Goal: Obtain resource: Download file/media

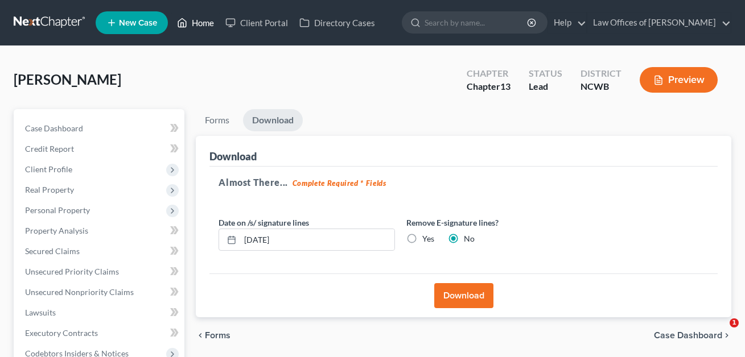
click at [204, 24] on link "Home" at bounding box center [195, 23] width 48 height 20
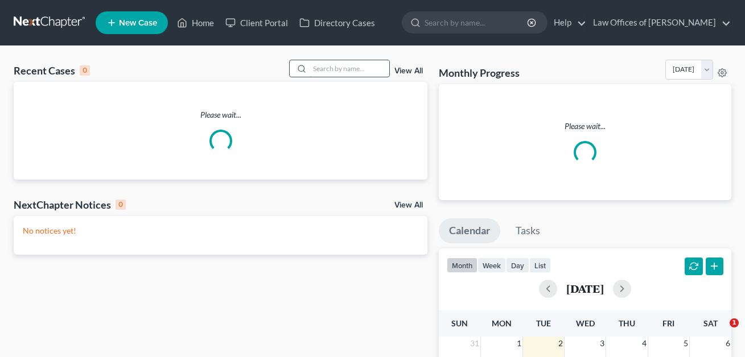
click at [311, 65] on input "search" at bounding box center [350, 68] width 80 height 17
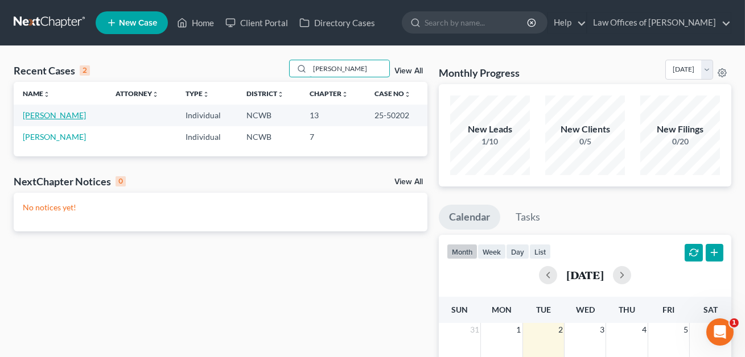
type input "[PERSON_NAME]"
click at [54, 117] on link "[PERSON_NAME]" at bounding box center [54, 115] width 63 height 10
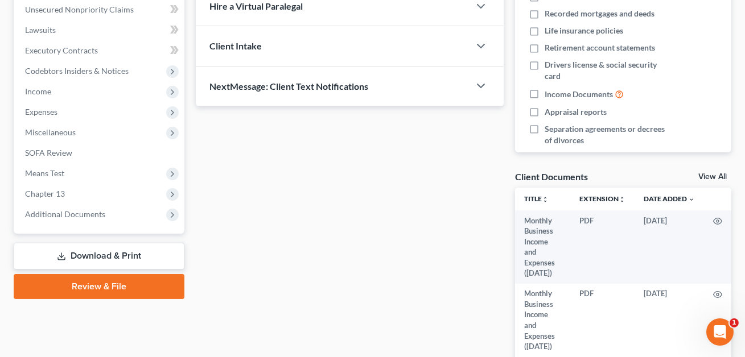
scroll to position [294, 0]
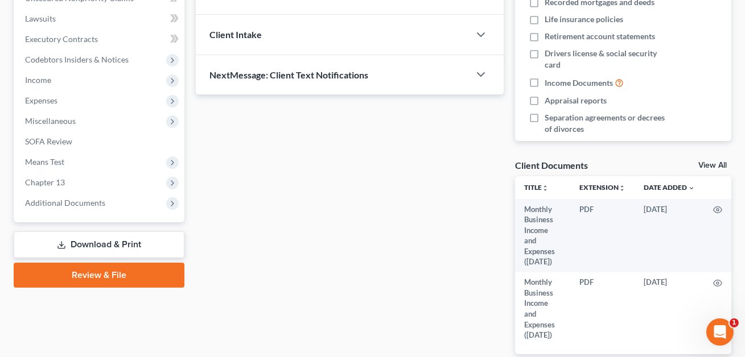
click at [105, 241] on link "Download & Print" at bounding box center [99, 245] width 171 height 27
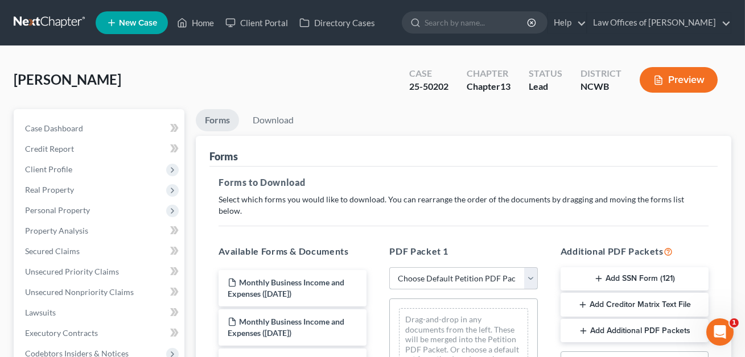
click at [421, 268] on select "Choose Default Petition PDF Packet Complete Bankruptcy Petition (all forms and …" at bounding box center [463, 279] width 148 height 23
select select "2"
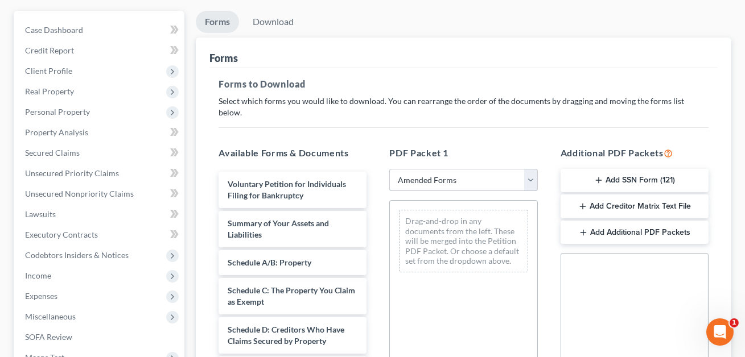
scroll to position [149, 0]
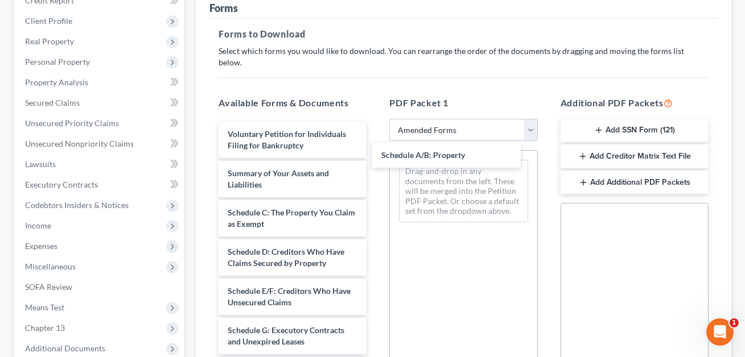
drag, startPoint x: 283, startPoint y: 197, endPoint x: 437, endPoint y: 153, distance: 160.0
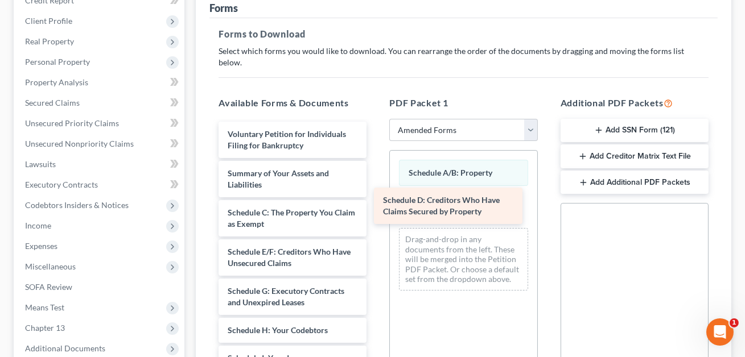
drag, startPoint x: 283, startPoint y: 245, endPoint x: 439, endPoint y: 207, distance: 160.1
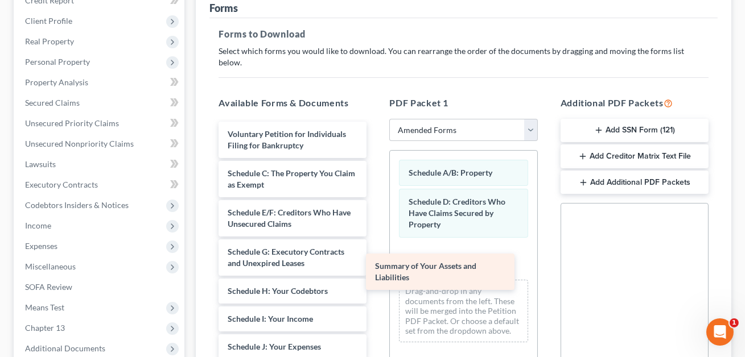
drag, startPoint x: 271, startPoint y: 165, endPoint x: 418, endPoint y: 271, distance: 181.5
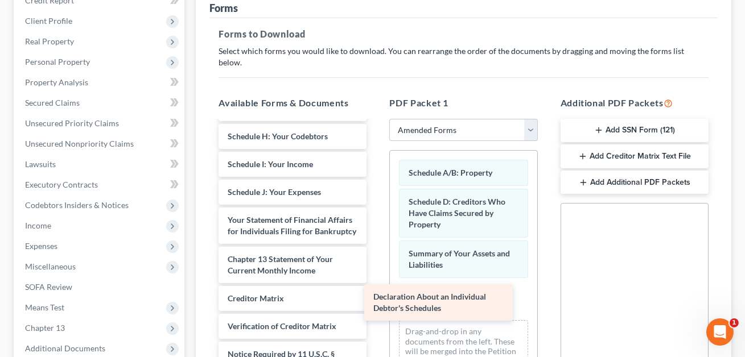
scroll to position [154, 0]
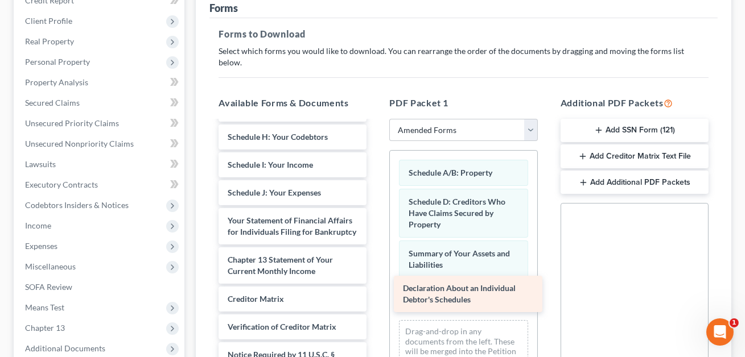
drag, startPoint x: 260, startPoint y: 207, endPoint x: 435, endPoint y: 298, distance: 197.6
click at [376, 298] on div "Declaration About an Individual Debtor's Schedules Voluntary Petition for Indiv…" at bounding box center [292, 199] width 166 height 462
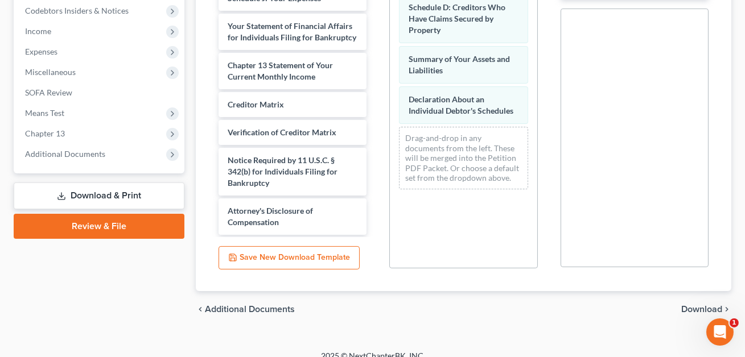
scroll to position [344, 0]
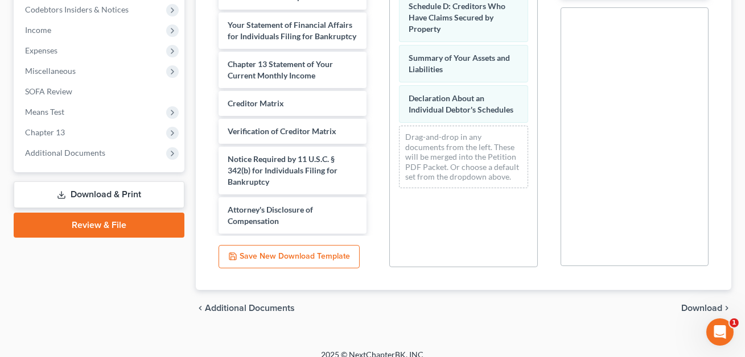
click at [690, 304] on span "Download" at bounding box center [701, 308] width 41 height 9
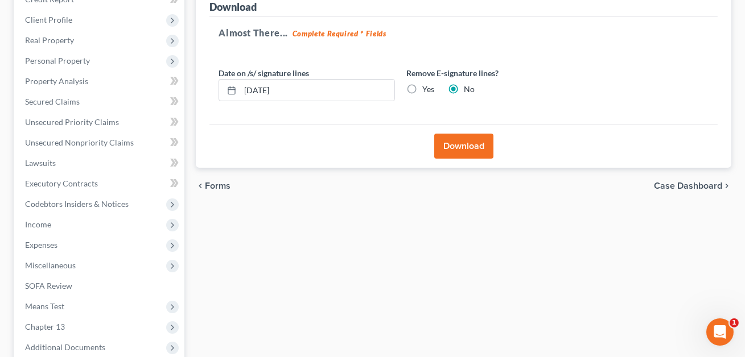
scroll to position [141, 0]
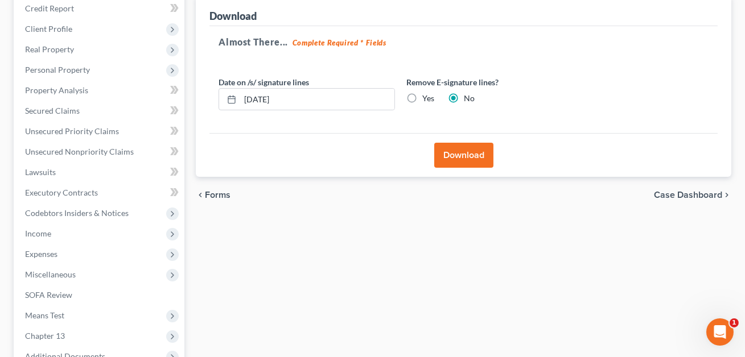
click at [422, 96] on label "Yes" at bounding box center [428, 98] width 12 height 11
click at [427, 96] on input "Yes" at bounding box center [430, 96] width 7 height 7
radio input "true"
radio input "false"
drag, startPoint x: 291, startPoint y: 98, endPoint x: 243, endPoint y: 97, distance: 48.4
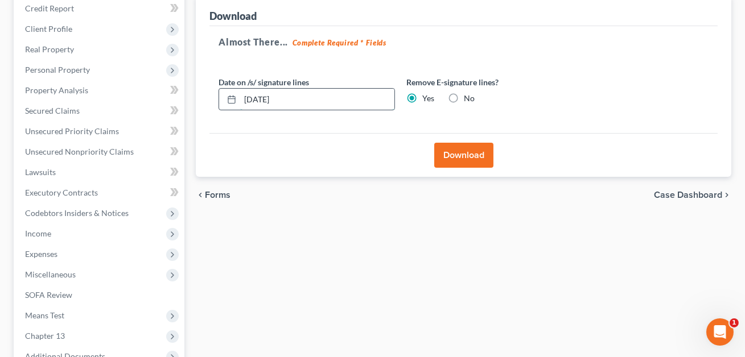
click at [243, 97] on input "[DATE]" at bounding box center [317, 100] width 154 height 22
click at [449, 153] on button "Download" at bounding box center [463, 155] width 59 height 25
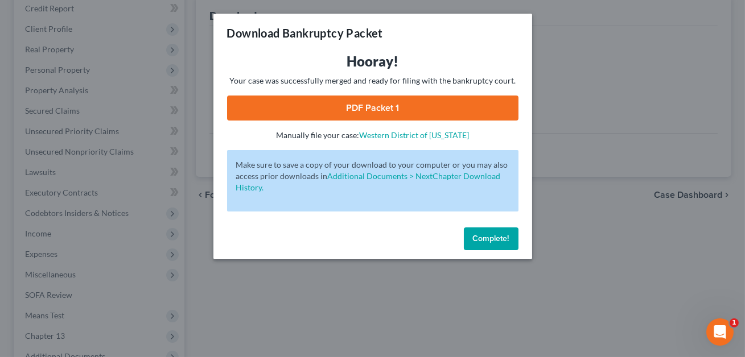
click at [393, 112] on link "PDF Packet 1" at bounding box center [372, 108] width 291 height 25
click at [487, 244] on button "Complete!" at bounding box center [491, 239] width 55 height 23
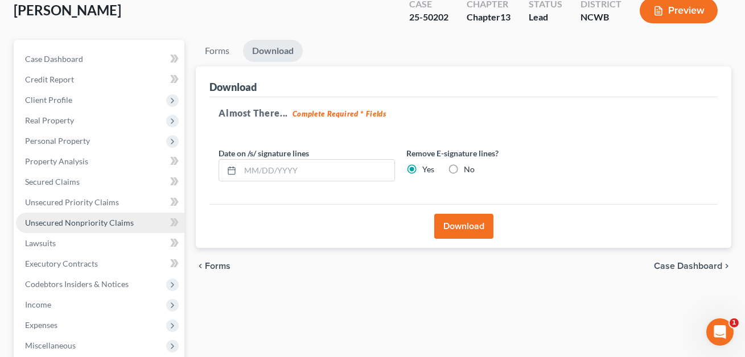
scroll to position [70, 0]
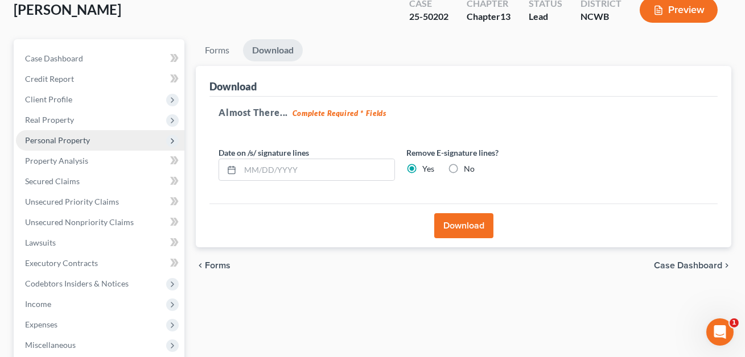
click at [46, 145] on span "Personal Property" at bounding box center [100, 140] width 168 height 20
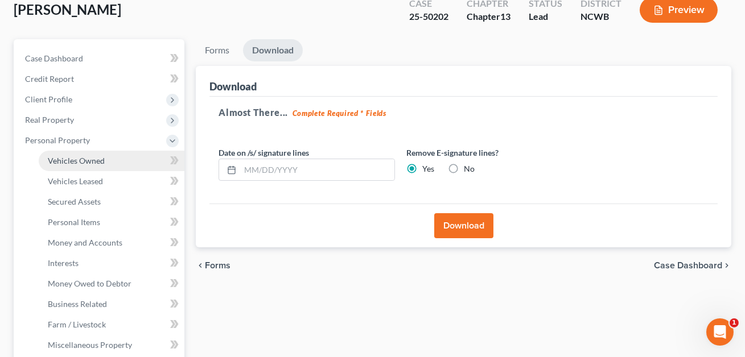
click at [62, 160] on span "Vehicles Owned" at bounding box center [76, 161] width 57 height 10
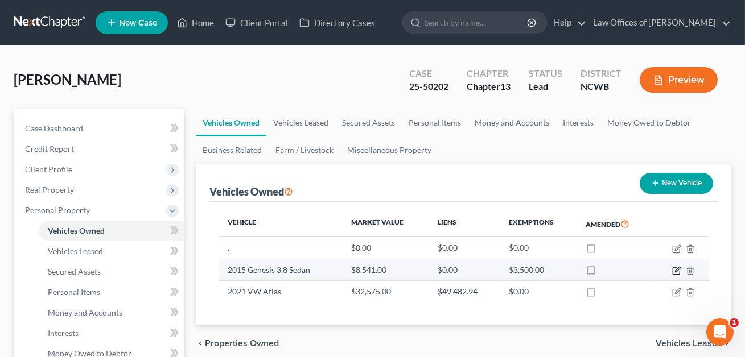
click at [676, 270] on icon "button" at bounding box center [677, 269] width 5 height 5
select select "0"
select select "11"
select select "2"
select select "3"
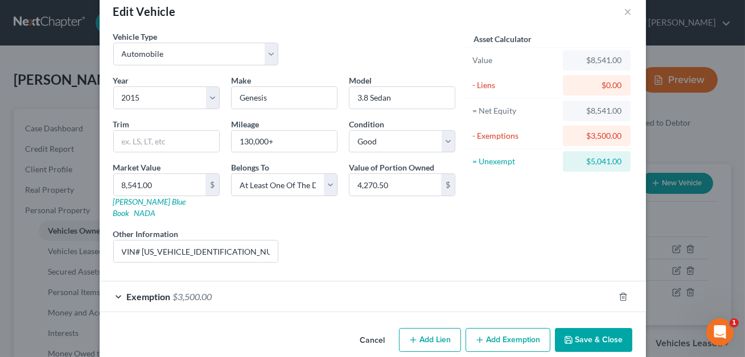
scroll to position [27, 0]
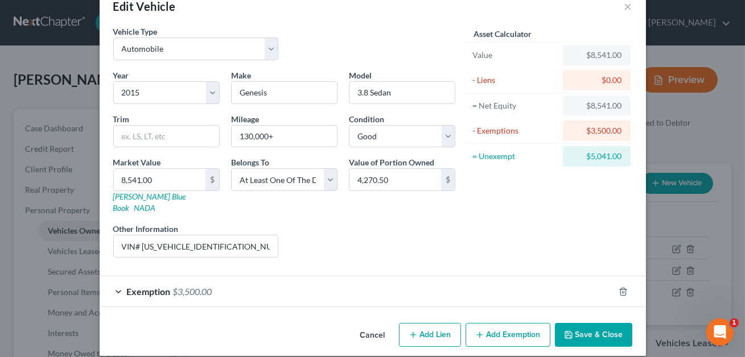
click at [503, 326] on button "Add Exemption" at bounding box center [508, 335] width 85 height 24
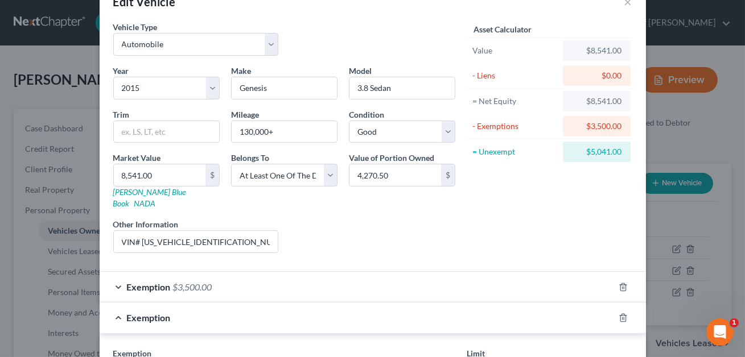
scroll to position [112, 0]
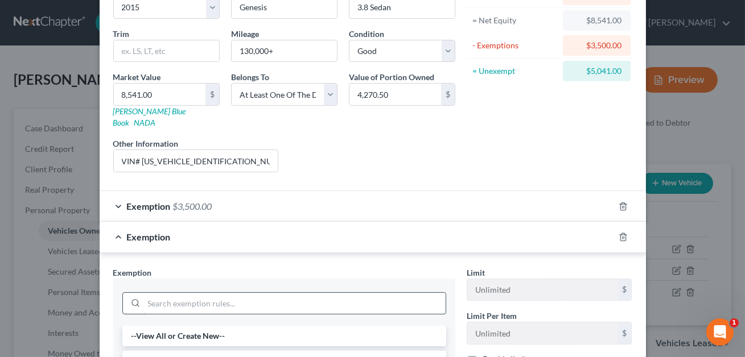
click at [360, 294] on input "search" at bounding box center [295, 304] width 302 height 22
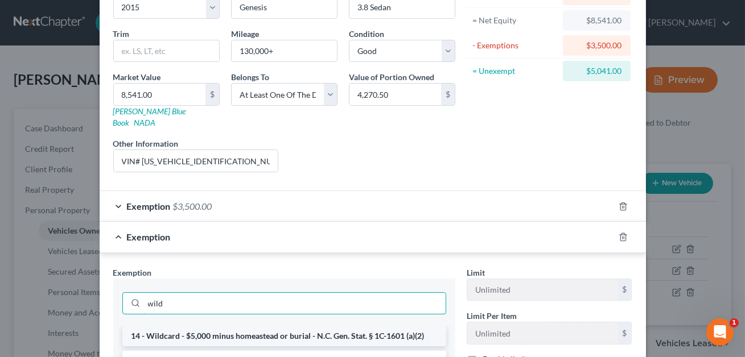
type input "wild"
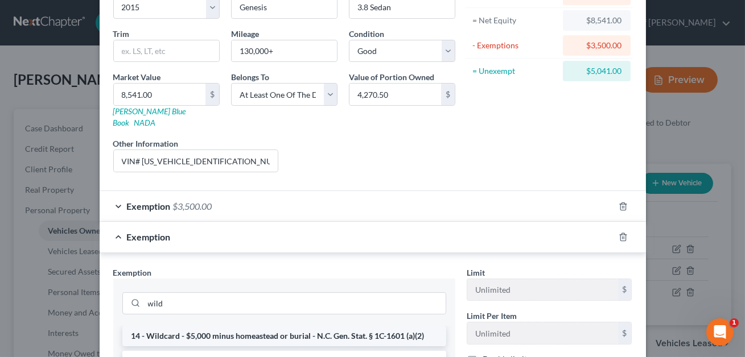
click at [338, 326] on li "14 - Wildcard - $5,000 minus homeastead or burial - N.C. Gen. Stat. § 1C-1601 (…" at bounding box center [284, 336] width 324 height 20
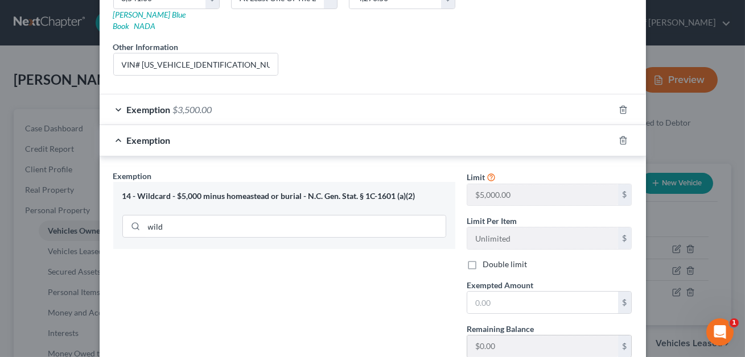
scroll to position [205, 0]
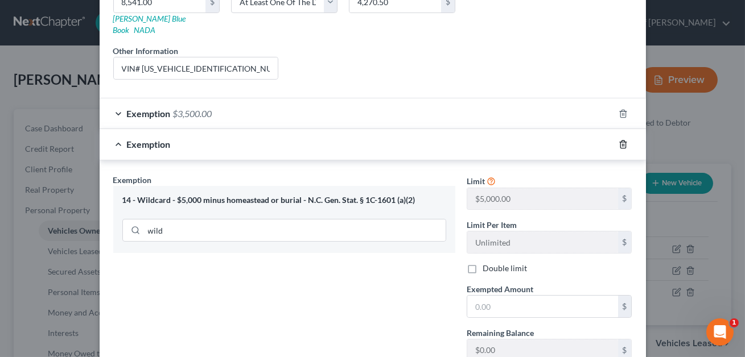
click at [624, 140] on icon "button" at bounding box center [623, 144] width 9 height 9
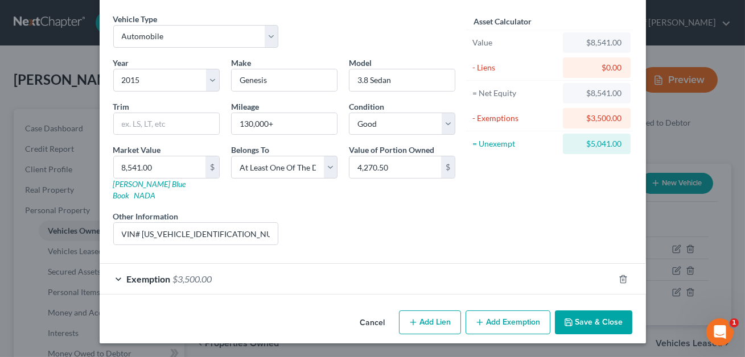
scroll to position [27, 0]
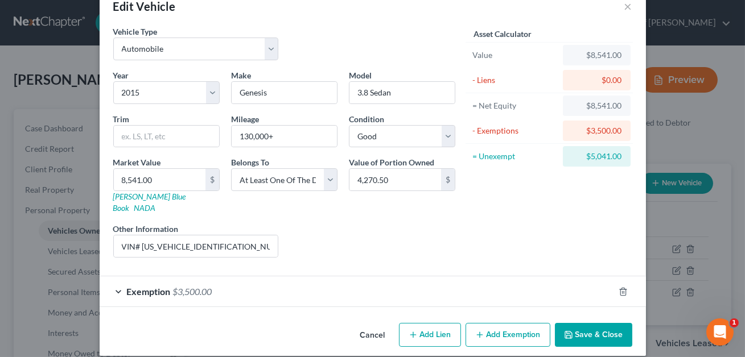
click at [593, 323] on button "Save & Close" at bounding box center [593, 335] width 77 height 24
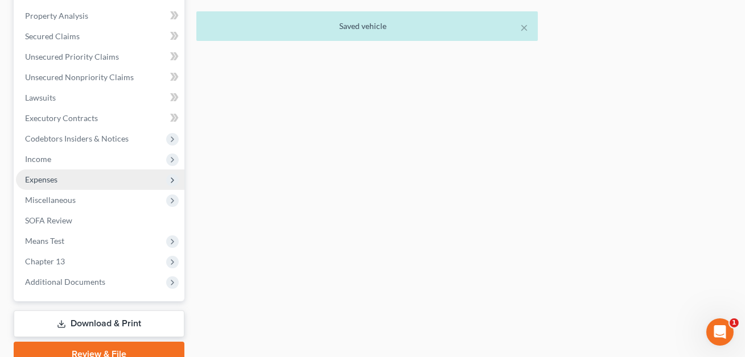
scroll to position [471, 0]
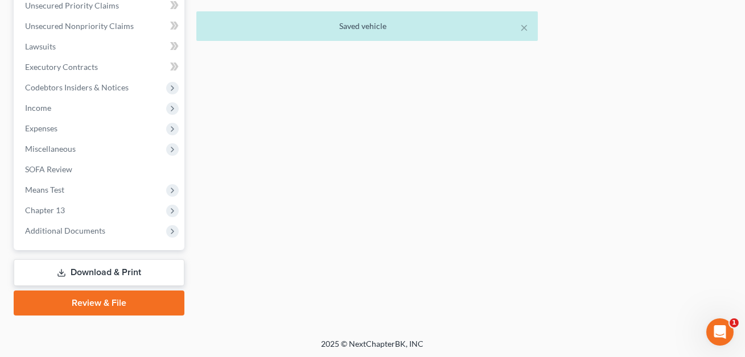
click at [113, 270] on link "Download & Print" at bounding box center [99, 273] width 171 height 27
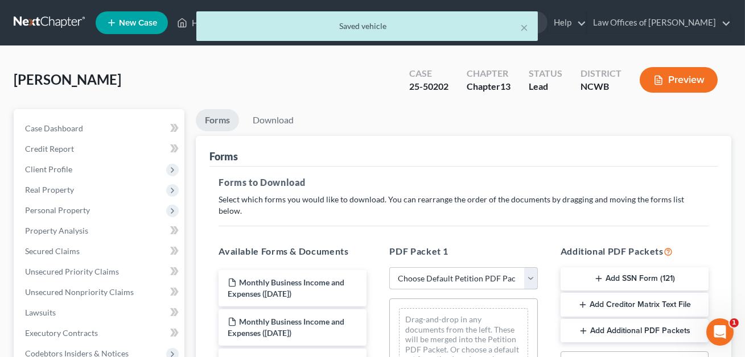
click at [436, 268] on select "Choose Default Petition PDF Packet Complete Bankruptcy Petition (all forms and …" at bounding box center [463, 279] width 148 height 23
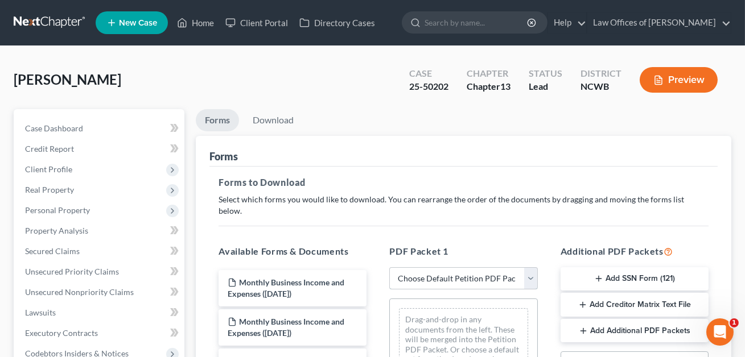
select select "2"
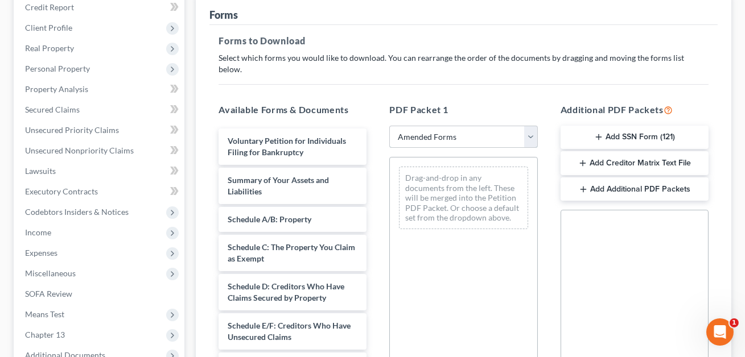
scroll to position [150, 0]
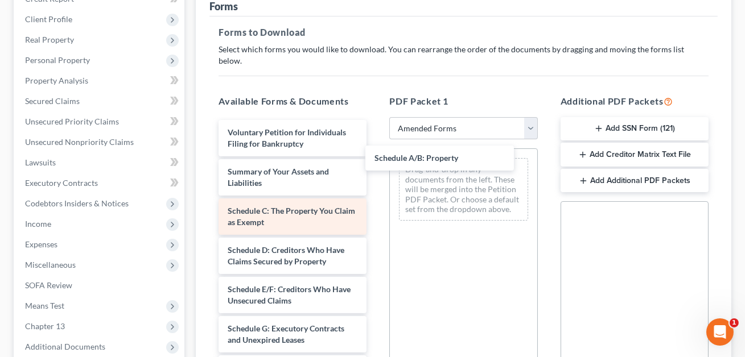
drag, startPoint x: 257, startPoint y: 199, endPoint x: 322, endPoint y: 200, distance: 64.3
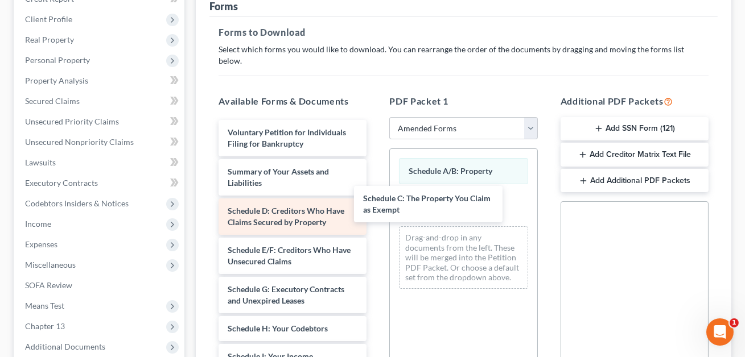
drag, startPoint x: 272, startPoint y: 208, endPoint x: 295, endPoint y: 209, distance: 23.3
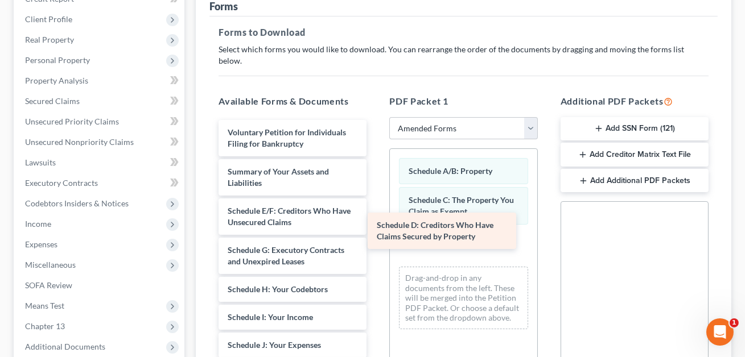
drag, startPoint x: 282, startPoint y: 203, endPoint x: 426, endPoint y: 231, distance: 147.1
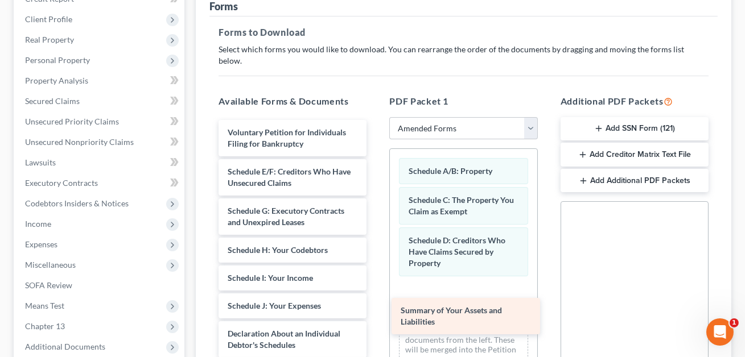
drag, startPoint x: 282, startPoint y: 154, endPoint x: 420, endPoint y: 291, distance: 194.0
click at [376, 289] on div "Summary of Your Assets and Liabilities Voluntary Petition for Individuals Filin…" at bounding box center [292, 351] width 166 height 462
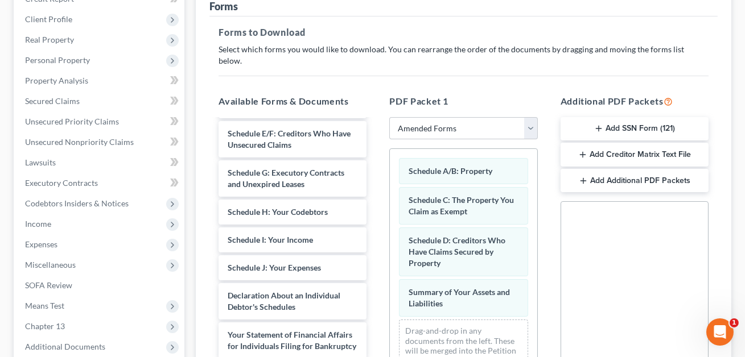
scroll to position [23, 0]
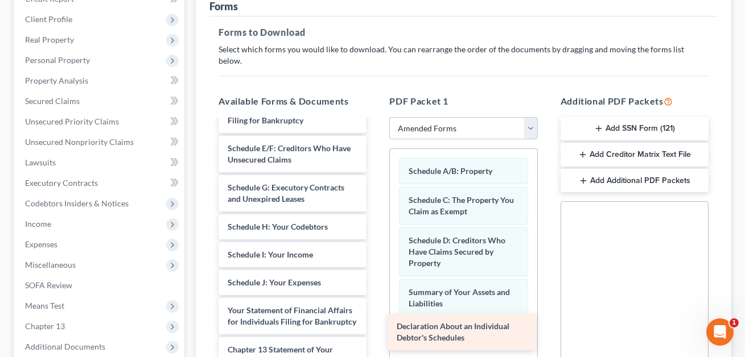
drag, startPoint x: 283, startPoint y: 301, endPoint x: 453, endPoint y: 330, distance: 171.6
click at [376, 330] on div "Declaration About an Individual Debtor's Schedules Voluntary Petition for Indiv…" at bounding box center [292, 308] width 166 height 423
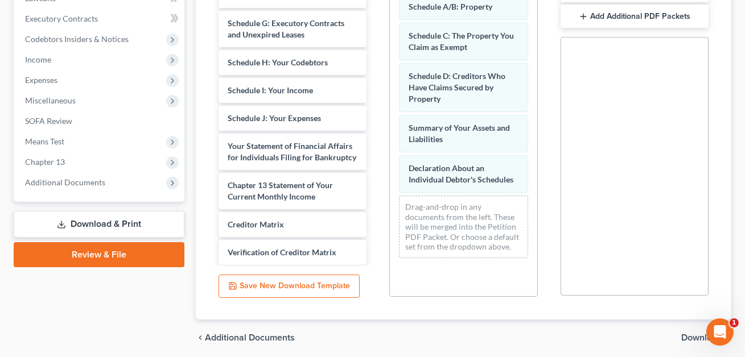
scroll to position [344, 0]
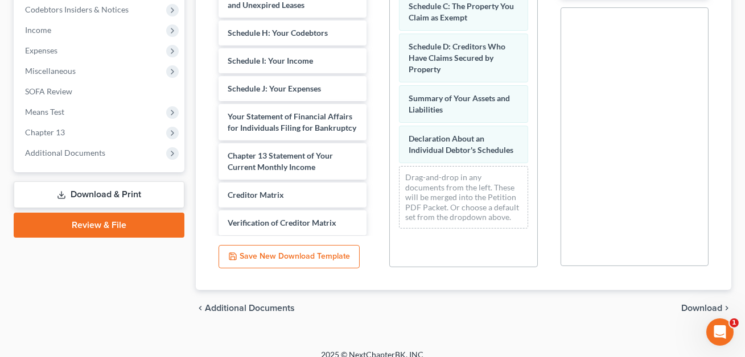
click at [714, 304] on span "Download" at bounding box center [701, 308] width 41 height 9
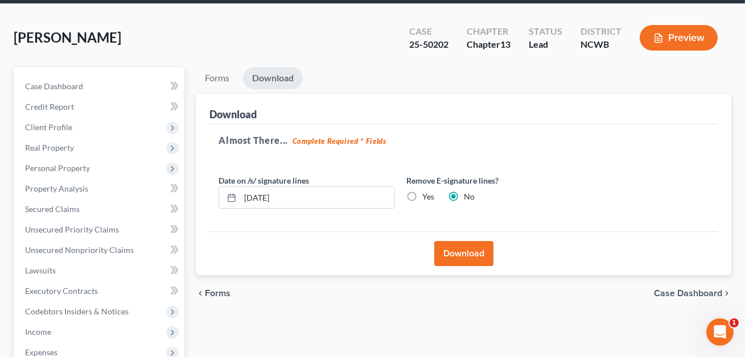
scroll to position [40, 0]
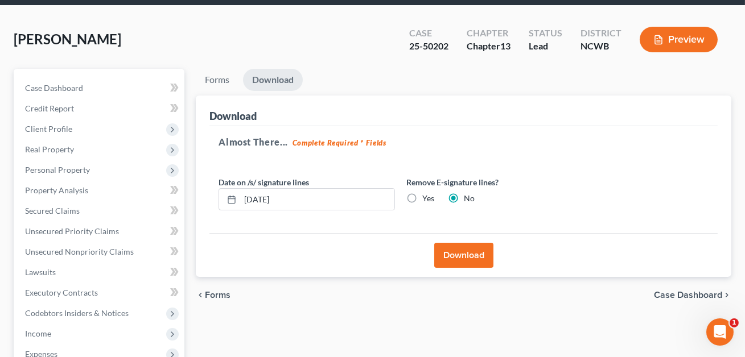
click at [422, 196] on label "Yes" at bounding box center [428, 198] width 12 height 11
click at [427, 196] on input "Yes" at bounding box center [430, 196] width 7 height 7
radio input "true"
radio input "false"
drag, startPoint x: 290, startPoint y: 198, endPoint x: 239, endPoint y: 196, distance: 51.8
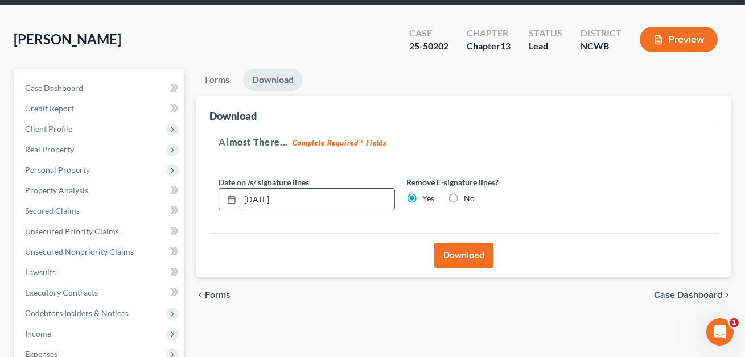
click at [239, 196] on div "[DATE]" at bounding box center [307, 199] width 176 height 23
click at [469, 253] on button "Download" at bounding box center [463, 255] width 59 height 25
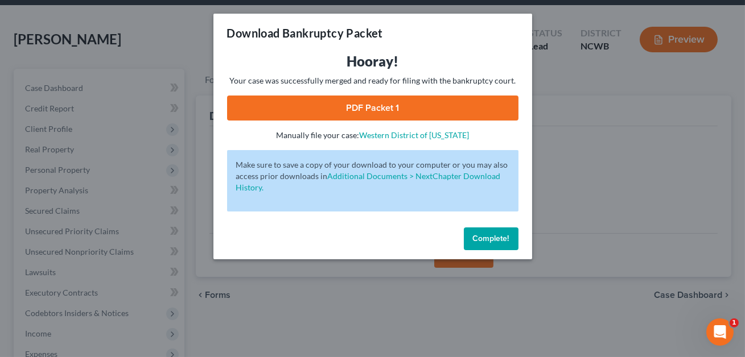
click at [384, 106] on link "PDF Packet 1" at bounding box center [372, 108] width 291 height 25
